Goal: Task Accomplishment & Management: Manage account settings

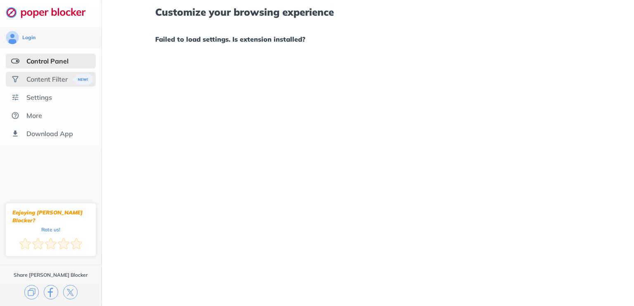
click at [27, 79] on div "Content Filter" at bounding box center [46, 79] width 41 height 8
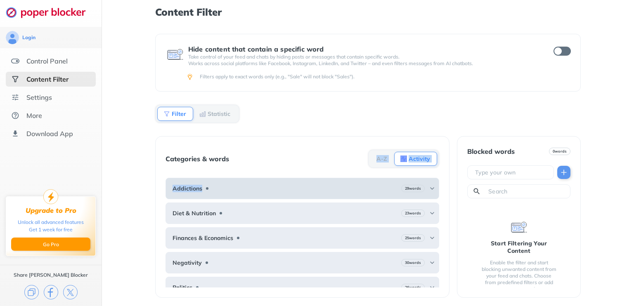
drag, startPoint x: 325, startPoint y: 160, endPoint x: 192, endPoint y: 196, distance: 137.7
click at [192, 196] on div "Categories & words A-Z Activity Addictions 29 words Diet & Nutrition 23 words F…" at bounding box center [302, 217] width 294 height 162
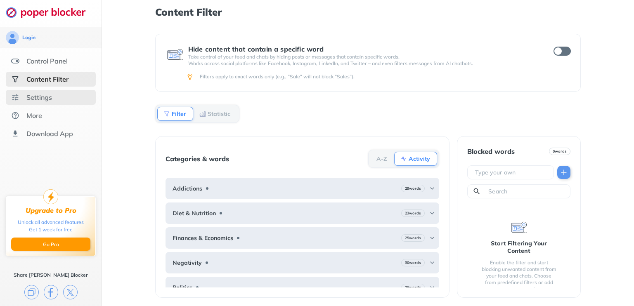
click at [25, 98] on div "Settings" at bounding box center [51, 97] width 90 height 15
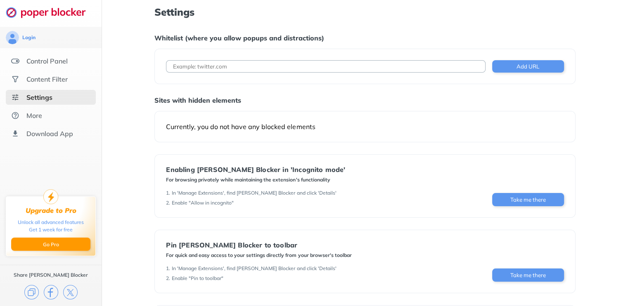
scroll to position [50, 0]
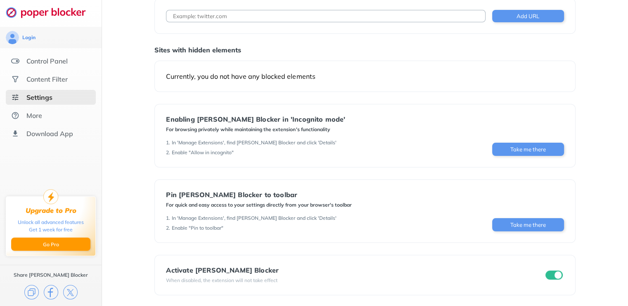
drag, startPoint x: 612, startPoint y: 239, endPoint x: 634, endPoint y: 172, distance: 70.5
click at [628, 203] on html "Login Control Panel Content Filter Settings More Download App Upgrade to Pro Un…" at bounding box center [314, 129] width 628 height 358
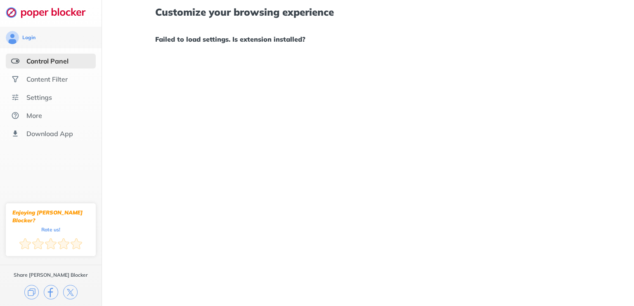
drag, startPoint x: 309, startPoint y: 100, endPoint x: 264, endPoint y: 84, distance: 47.6
click at [309, 100] on div "Customize your browsing experience Failed to load settings. Is extension instal…" at bounding box center [368, 153] width 532 height 306
